Goal: Task Accomplishment & Management: Manage account settings

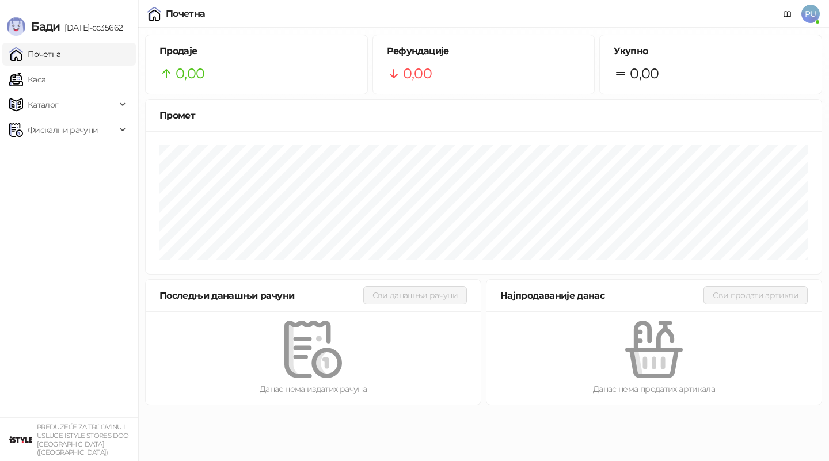
click at [61, 55] on link "Почетна" at bounding box center [35, 54] width 52 height 23
click at [79, 135] on span "Фискални рачуни" at bounding box center [63, 130] width 70 height 23
click at [75, 158] on link "Издати рачуни" at bounding box center [52, 155] width 77 height 23
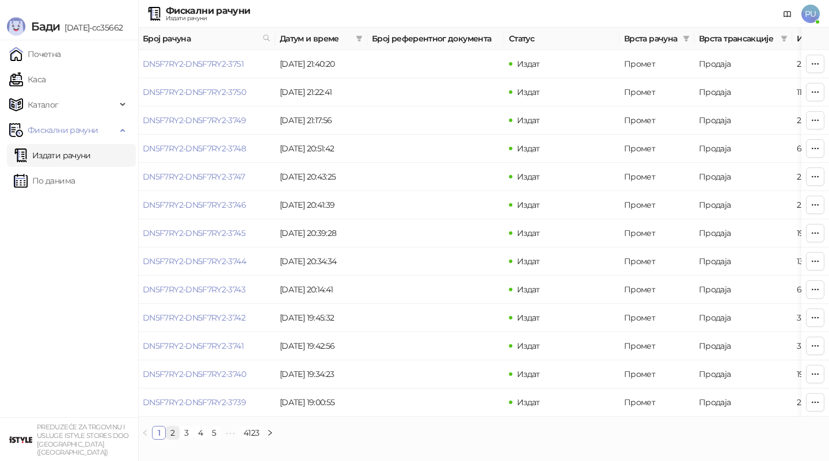
click at [171, 432] on link "2" at bounding box center [172, 432] width 13 height 13
click at [189, 431] on link "3" at bounding box center [186, 432] width 13 height 13
click at [211, 178] on link "DN5F7RY2-DN5F7RY2-3721" at bounding box center [193, 177] width 101 height 10
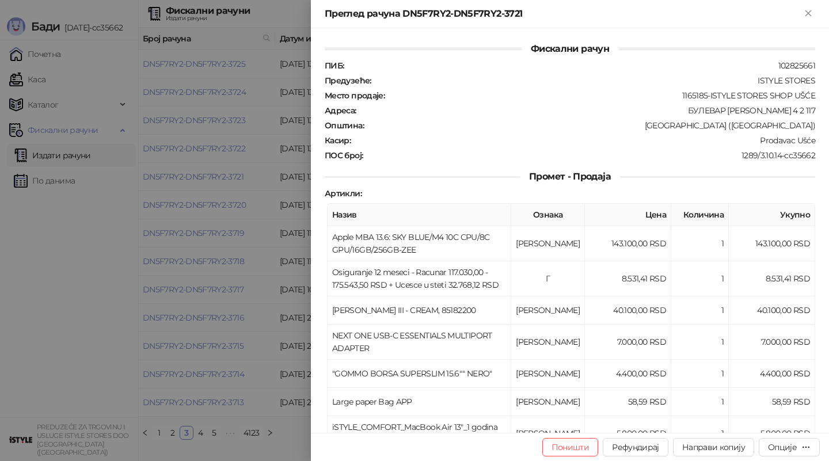
click at [217, 191] on div at bounding box center [414, 230] width 829 height 461
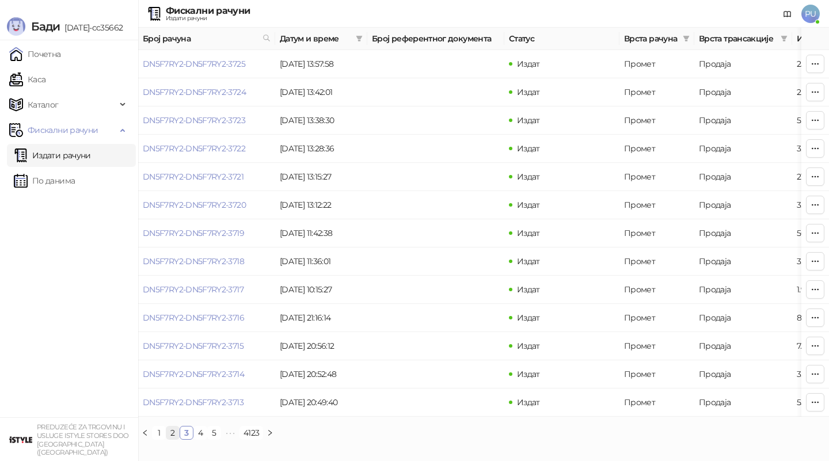
click at [172, 435] on link "2" at bounding box center [172, 432] width 13 height 13
click at [181, 319] on link "DN5F7RY2-DN5F7RY2-3729" at bounding box center [194, 318] width 103 height 10
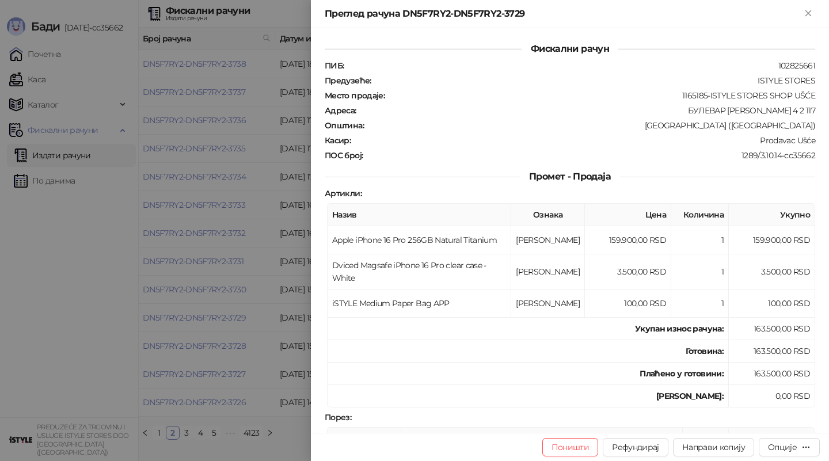
click at [228, 292] on div at bounding box center [414, 230] width 829 height 461
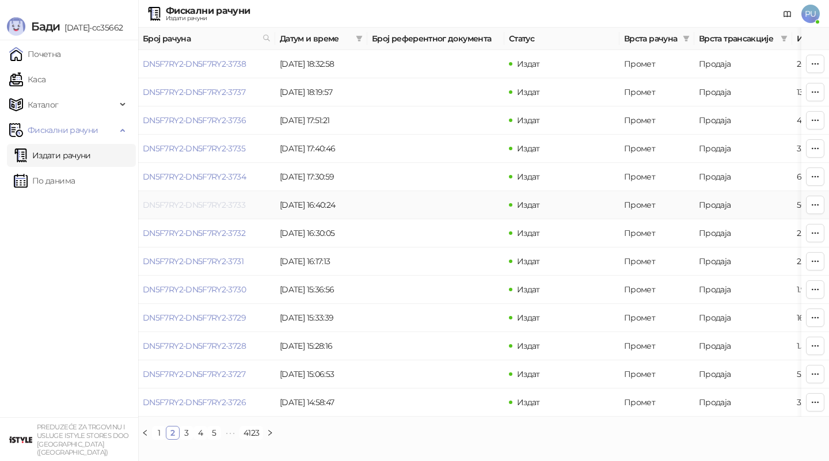
click at [183, 205] on link "DN5F7RY2-DN5F7RY2-3733" at bounding box center [194, 205] width 102 height 10
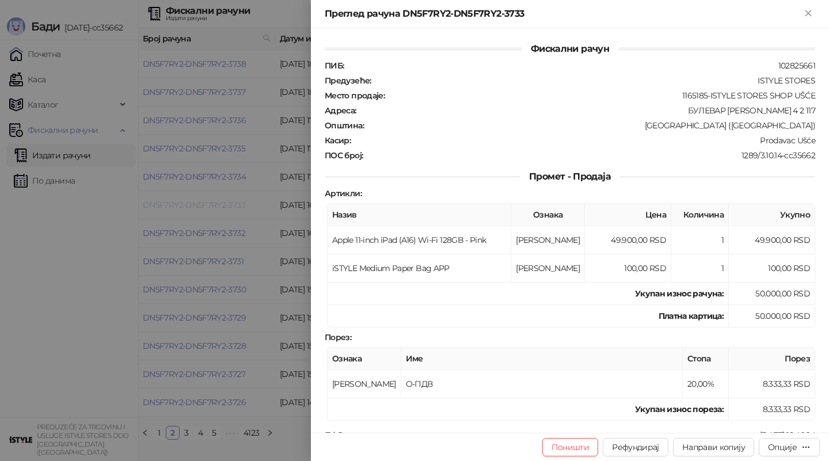
click at [183, 205] on div at bounding box center [414, 230] width 829 height 461
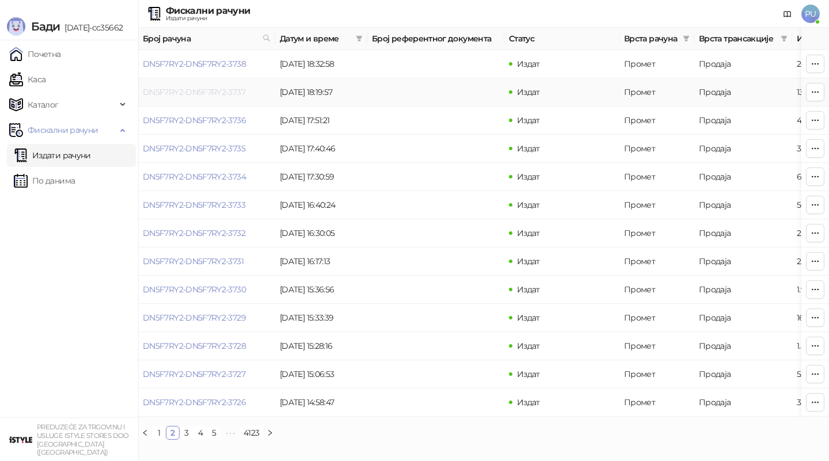
click at [180, 91] on link "DN5F7RY2-DN5F7RY2-3737" at bounding box center [194, 92] width 102 height 10
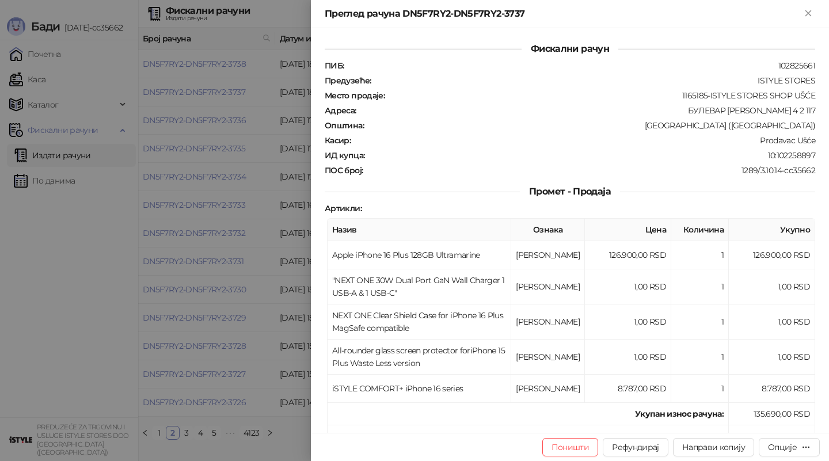
click at [193, 146] on div at bounding box center [414, 230] width 829 height 461
